Goal: Task Accomplishment & Management: Manage account settings

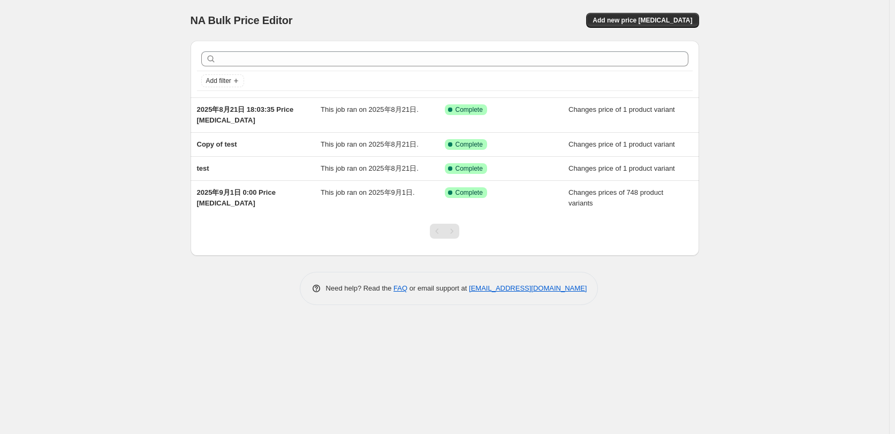
click at [764, 58] on div "NA Bulk Price Editor. This page is ready NA Bulk Price Editor Add new price [ME…" at bounding box center [444, 217] width 889 height 434
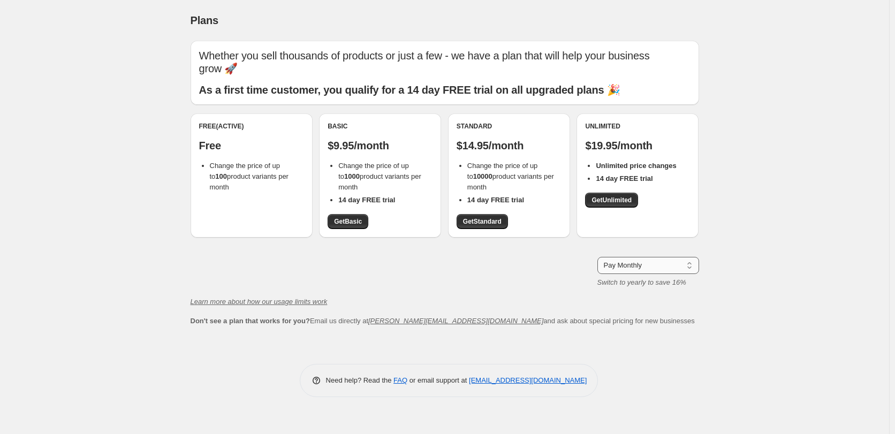
click at [692, 266] on select "Pay Monthly Pay Yearly (Save 16%)" at bounding box center [648, 265] width 102 height 17
click at [747, 238] on div "Plans. This page is ready Plans Whether you sell thousands of products or just …" at bounding box center [444, 217] width 889 height 434
click at [109, 294] on div "Plans. This page is ready Plans Whether you sell thousands of products or just …" at bounding box center [444, 217] width 889 height 434
click at [229, 187] on div "Free (Active) Free Change the price of up to 100 product variants per month" at bounding box center [252, 175] width 122 height 124
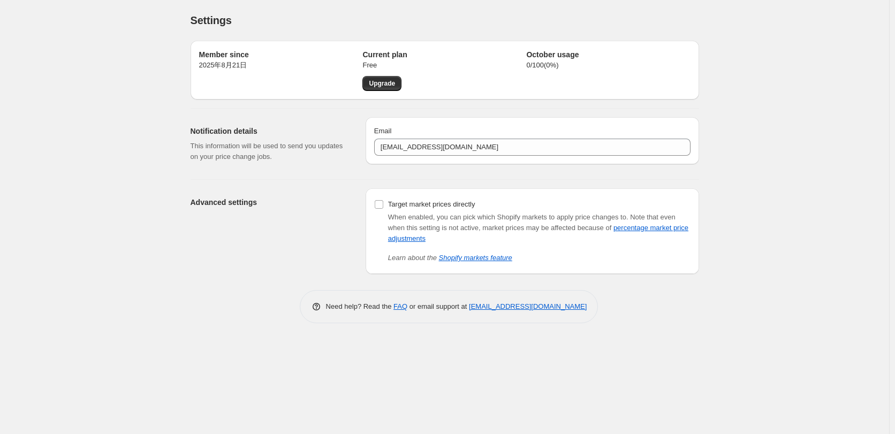
click at [672, 343] on div "Settings. This page is ready Settings Member since [DATE]年8月21日 Current plan Fr…" at bounding box center [444, 217] width 889 height 434
